Goal: Find specific page/section: Find specific page/section

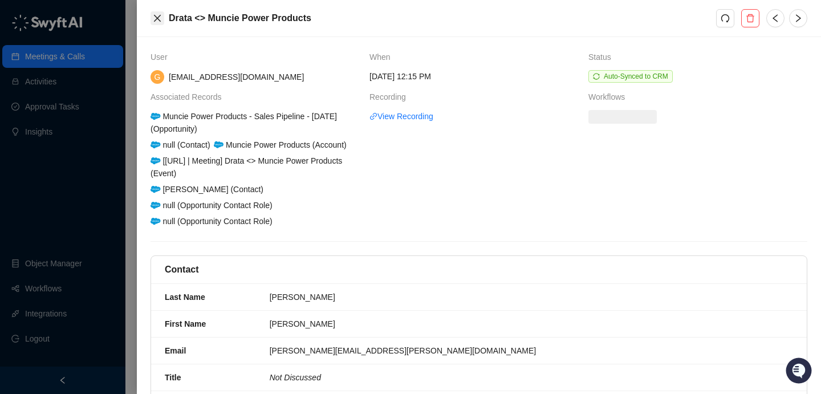
click at [160, 18] on icon "close" at bounding box center [157, 18] width 9 height 9
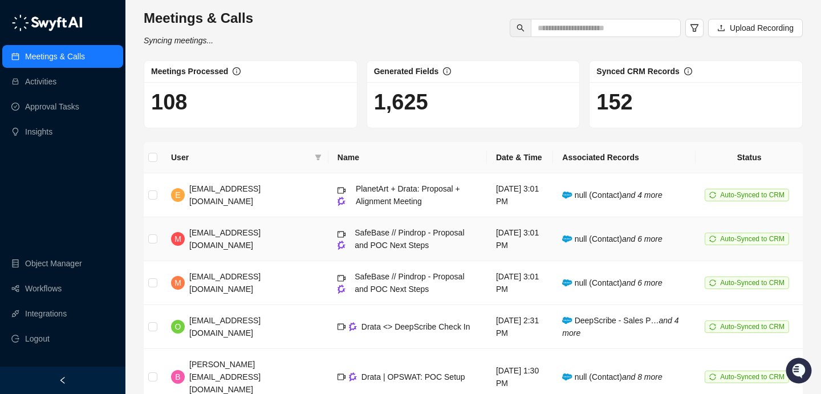
click at [393, 243] on div "SafeBase // Pindrop - Proposal and POC Next Steps" at bounding box center [415, 238] width 123 height 25
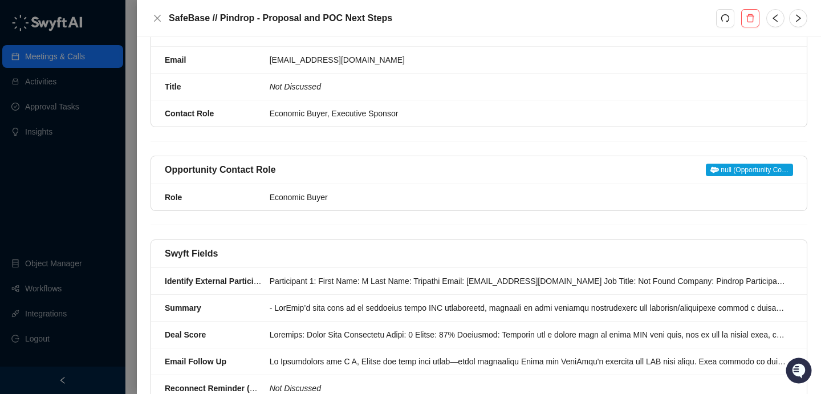
scroll to position [328, 0]
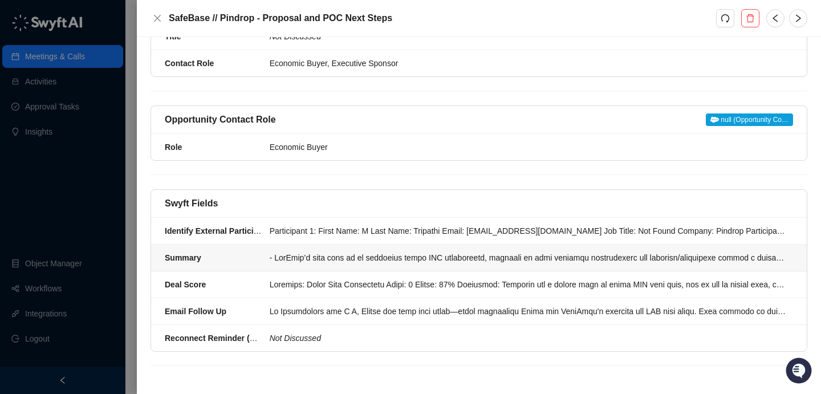
click at [536, 263] on div at bounding box center [528, 257] width 516 height 13
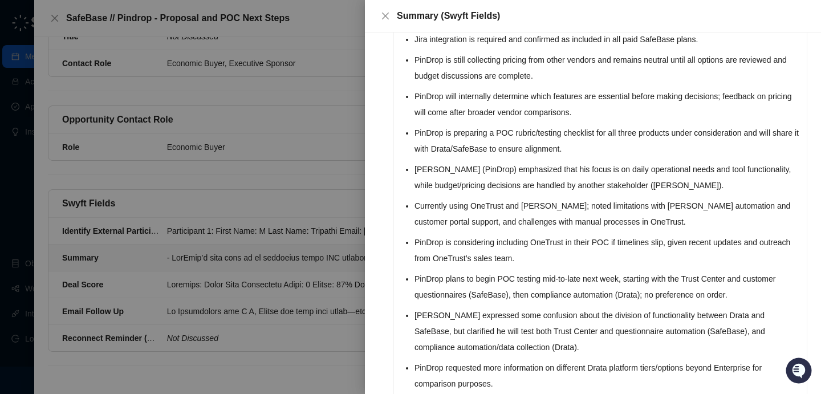
scroll to position [480, 0]
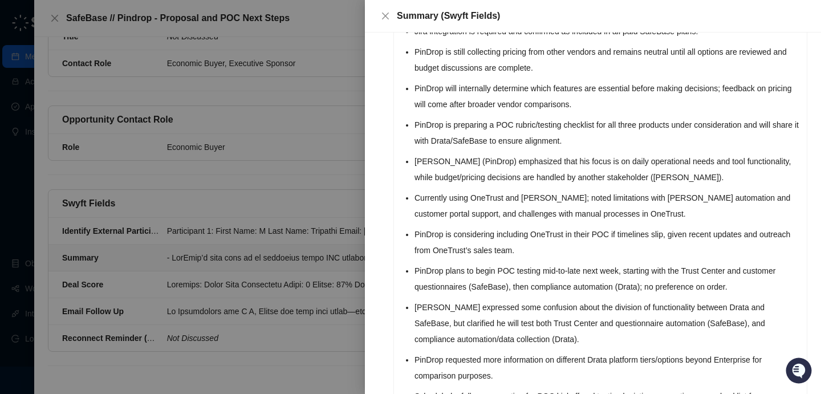
click at [300, 162] on div at bounding box center [410, 197] width 821 height 394
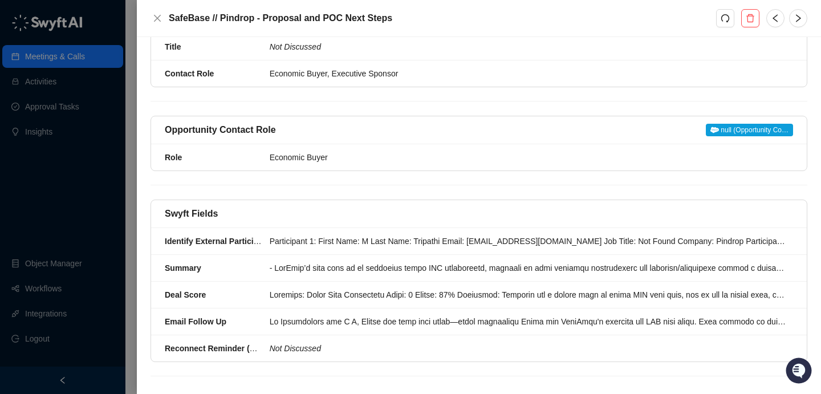
scroll to position [328, 0]
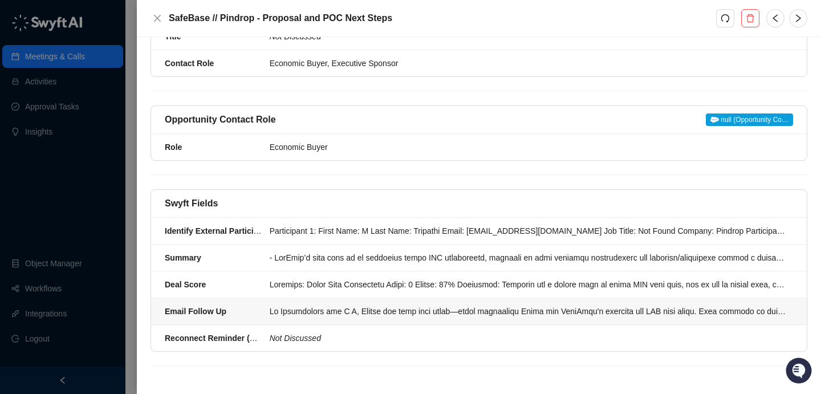
click at [504, 316] on div at bounding box center [528, 311] width 516 height 13
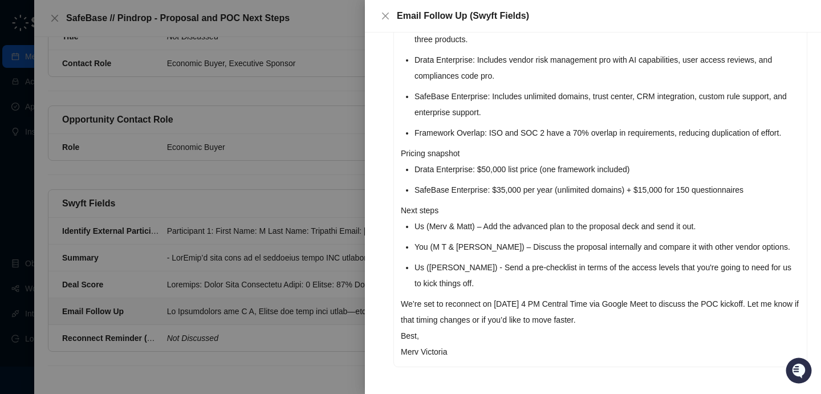
scroll to position [308, 0]
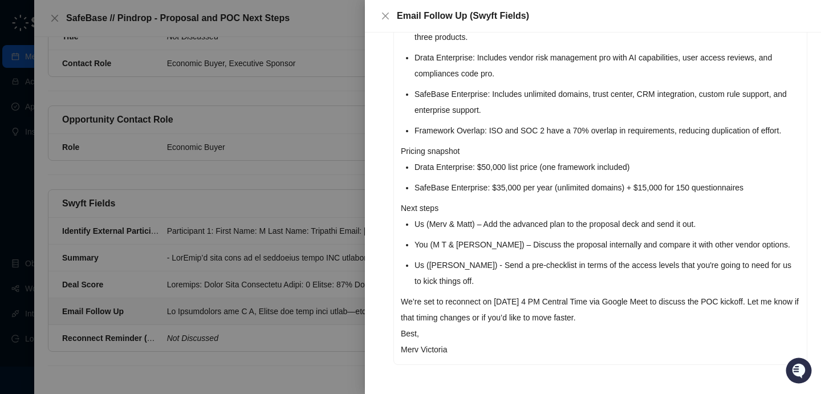
click at [350, 205] on div at bounding box center [410, 197] width 821 height 394
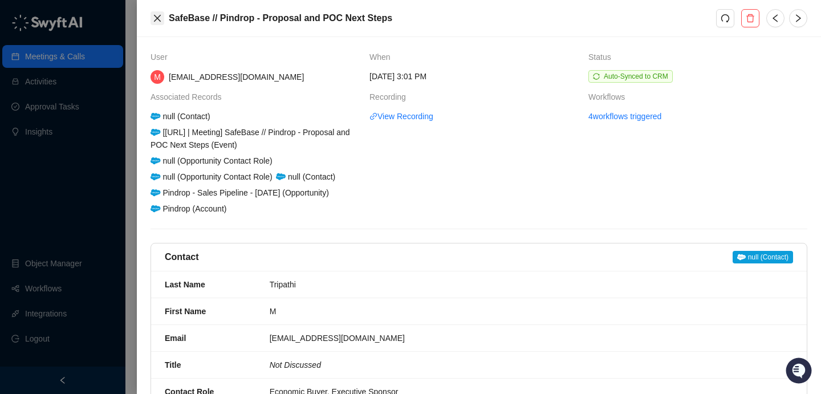
click at [158, 19] on icon "close" at bounding box center [157, 18] width 9 height 9
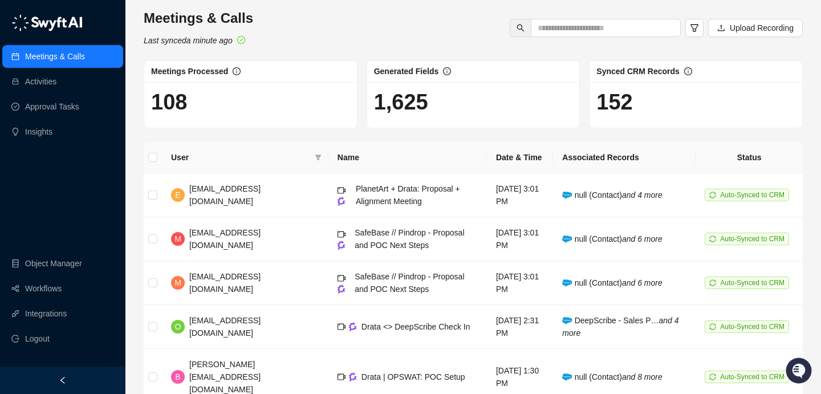
click at [603, 15] on div "Meetings & Calls Last synced a minute ago Upload Recording" at bounding box center [473, 28] width 666 height 38
click at [603, 23] on input "text" at bounding box center [600, 28] width 127 height 13
type input "*******"
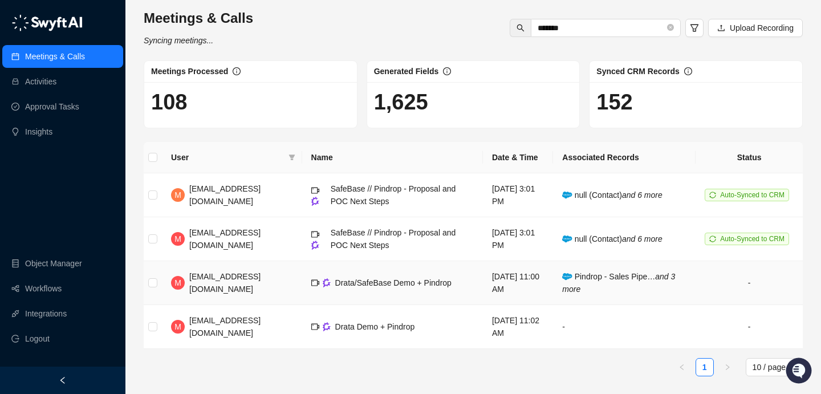
click at [385, 286] on span "Drata/SafeBase Demo + Pindrop" at bounding box center [393, 282] width 116 height 9
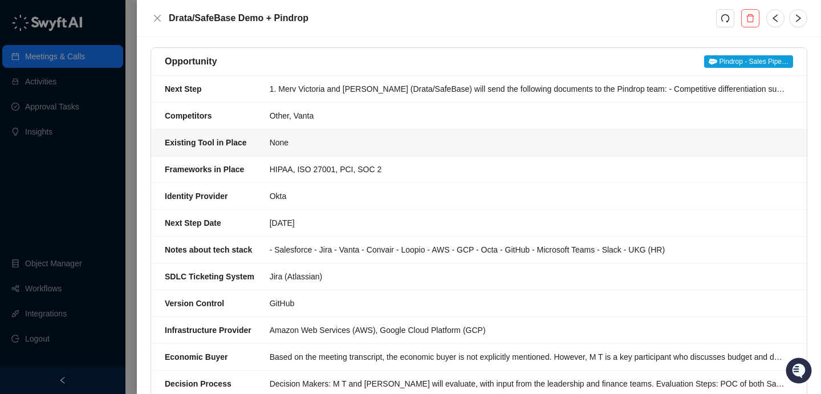
scroll to position [148, 0]
